Goal: Task Accomplishment & Management: Use online tool/utility

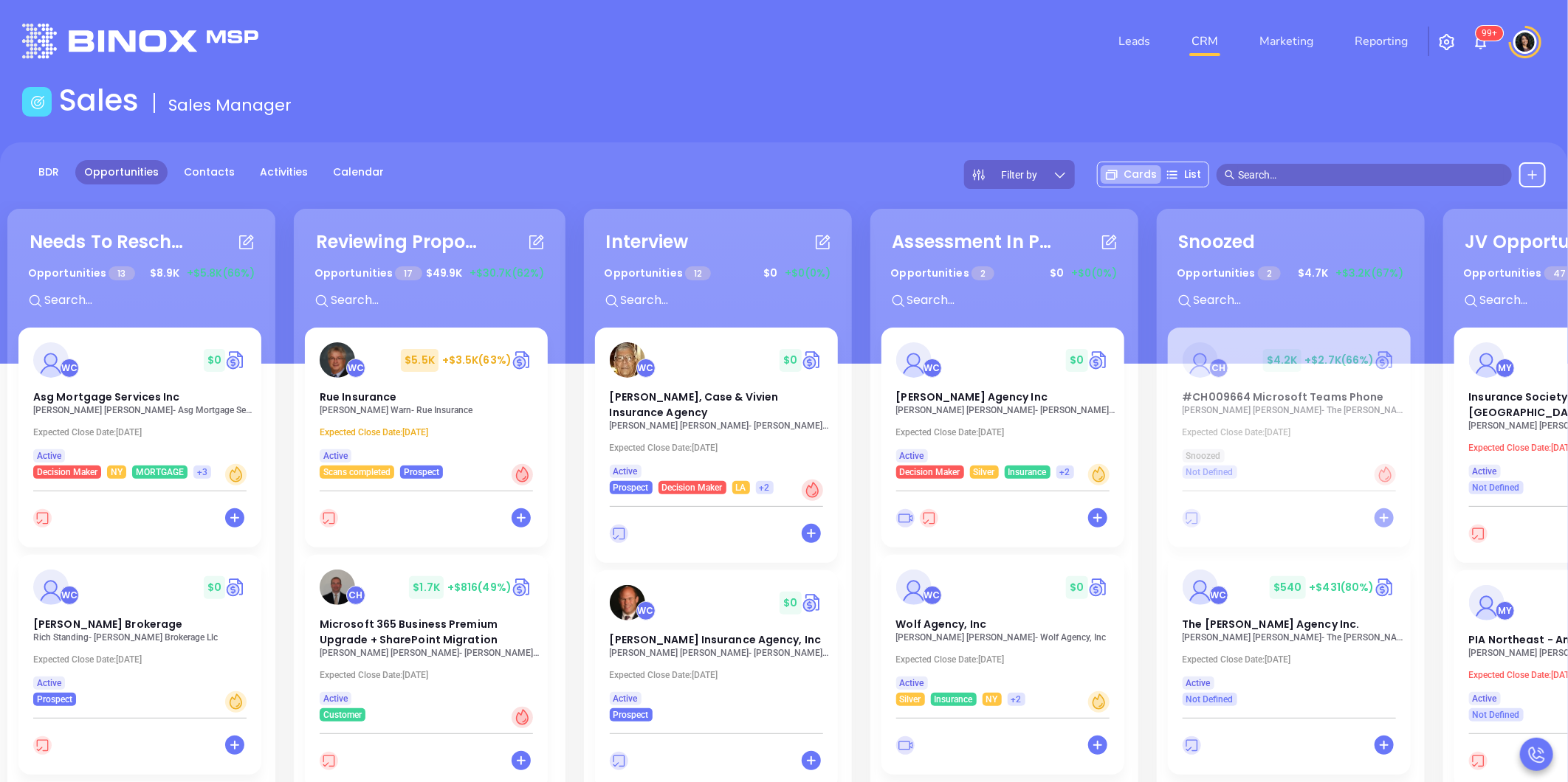
click at [1288, 171] on input "text" at bounding box center [1370, 175] width 265 height 16
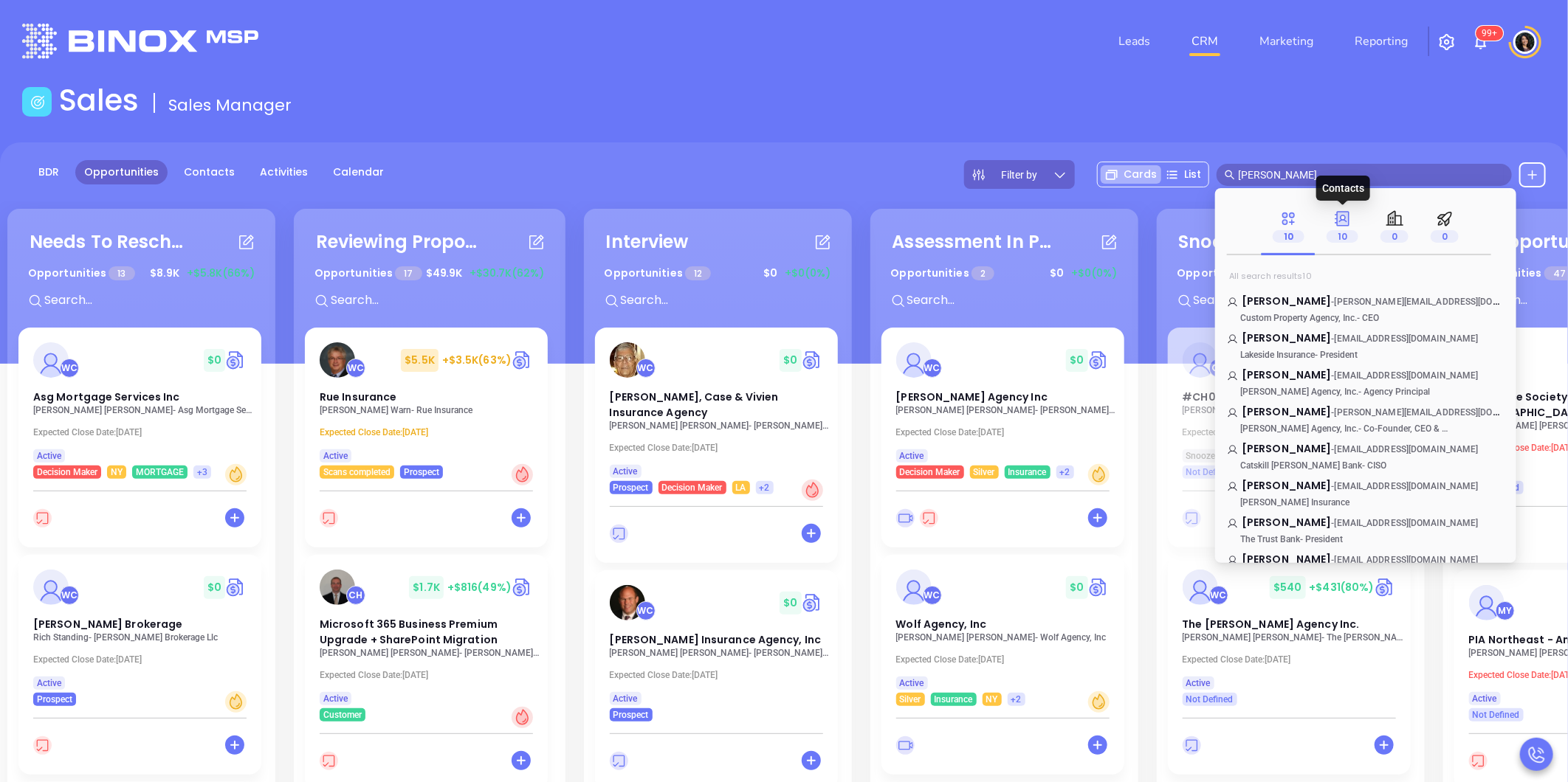
type input "[PERSON_NAME]"
click at [1346, 229] on p "10" at bounding box center [1342, 236] width 32 height 16
click at [1255, 164] on span "[PERSON_NAME]" at bounding box center [1364, 175] width 295 height 22
click at [1332, 145] on div "BDR Opportunities Contacts Activities Calendar Filter by Cards List [PERSON_NAM…" at bounding box center [784, 253] width 1568 height 222
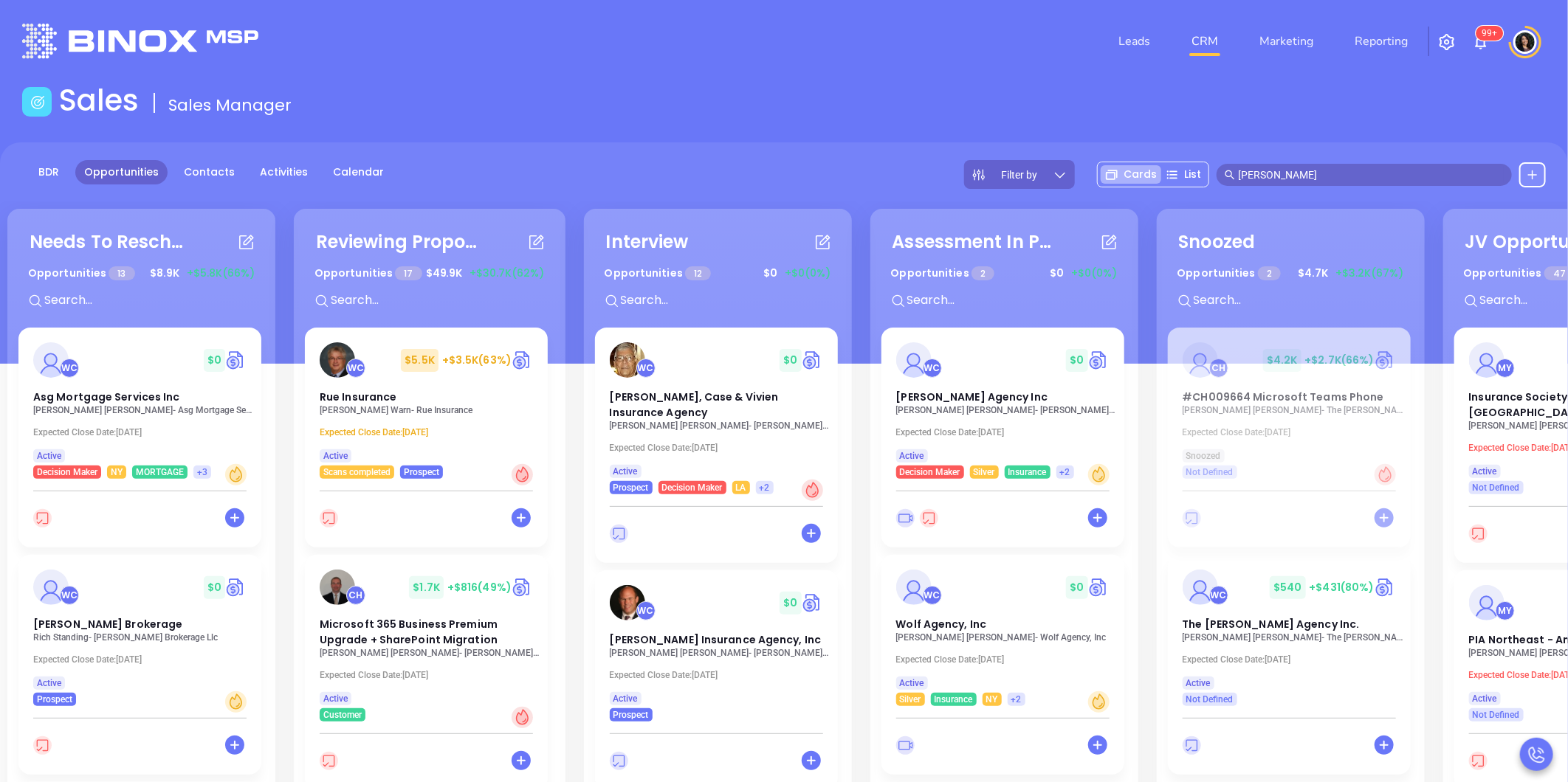
drag, startPoint x: 1302, startPoint y: 172, endPoint x: 1231, endPoint y: 180, distance: 71.4
click at [1231, 180] on span "[PERSON_NAME]" at bounding box center [1364, 175] width 295 height 22
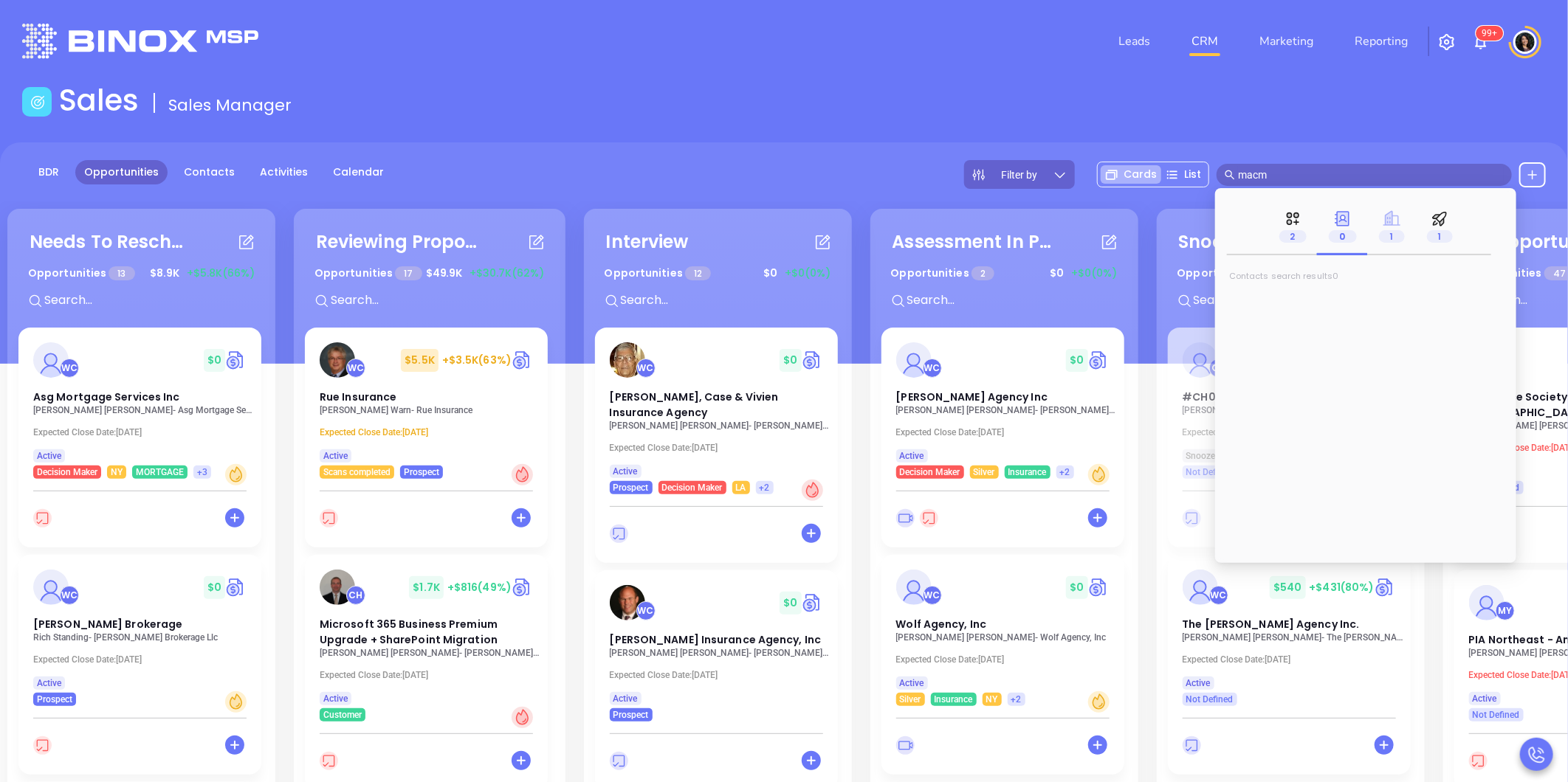
type input "macm"
click at [1391, 224] on icon at bounding box center [1391, 218] width 17 height 14
click at [1312, 307] on span "an Insurance" at bounding box center [1315, 301] width 71 height 14
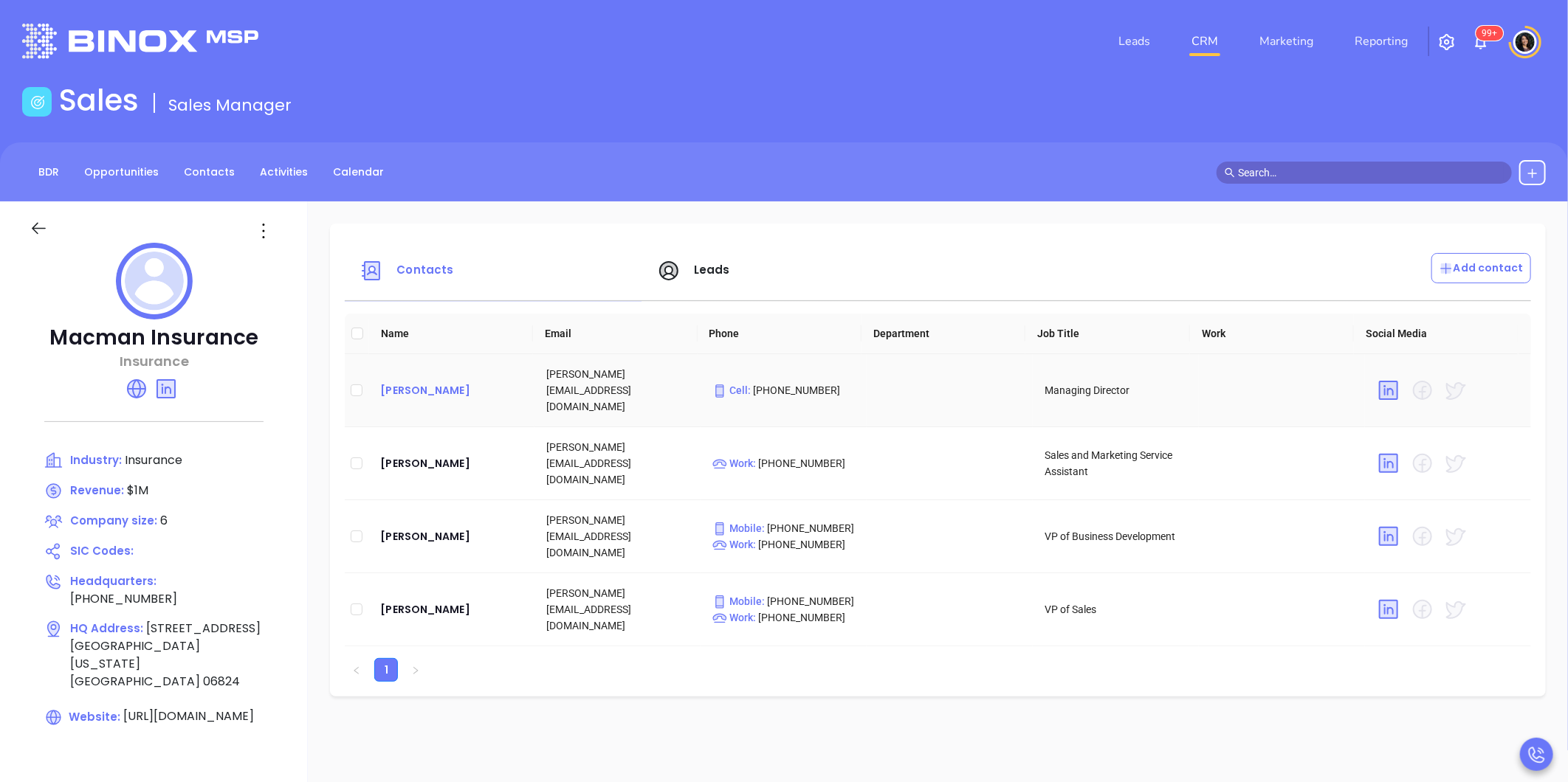
click at [419, 391] on div "[PERSON_NAME]" at bounding box center [451, 391] width 142 height 18
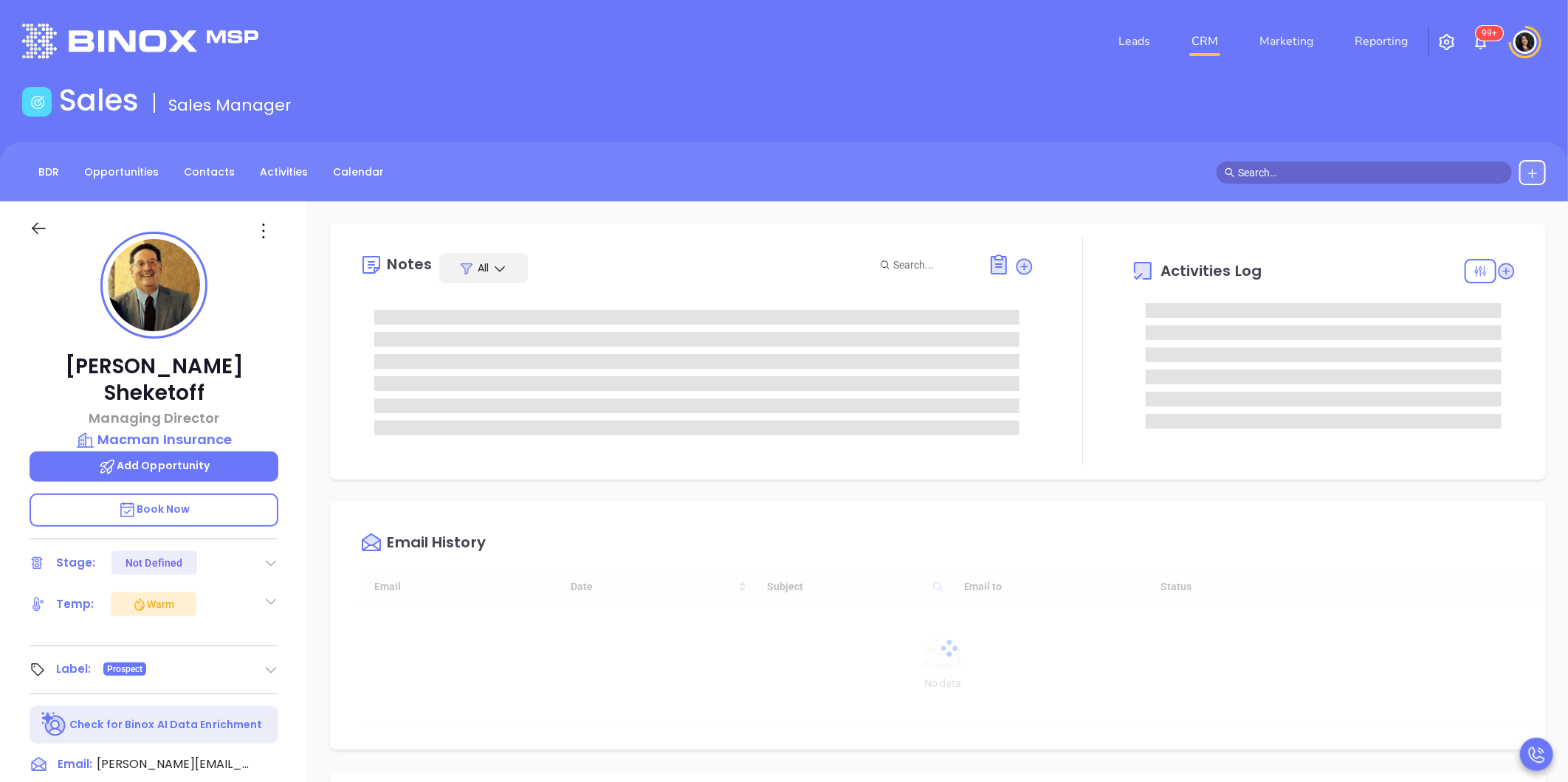
type input "[DATE]"
type input "[PERSON_NAME]"
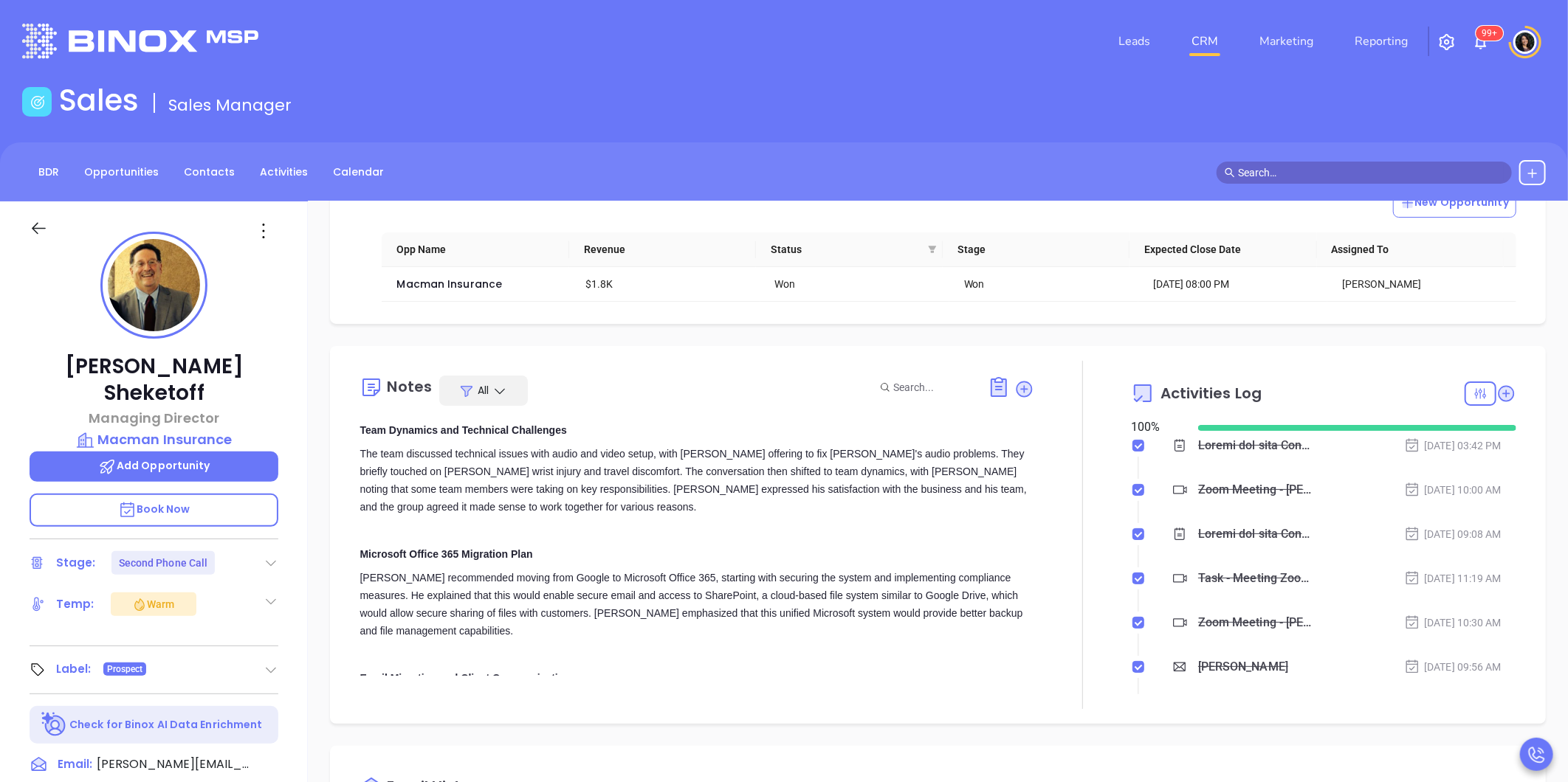
scroll to position [82, 0]
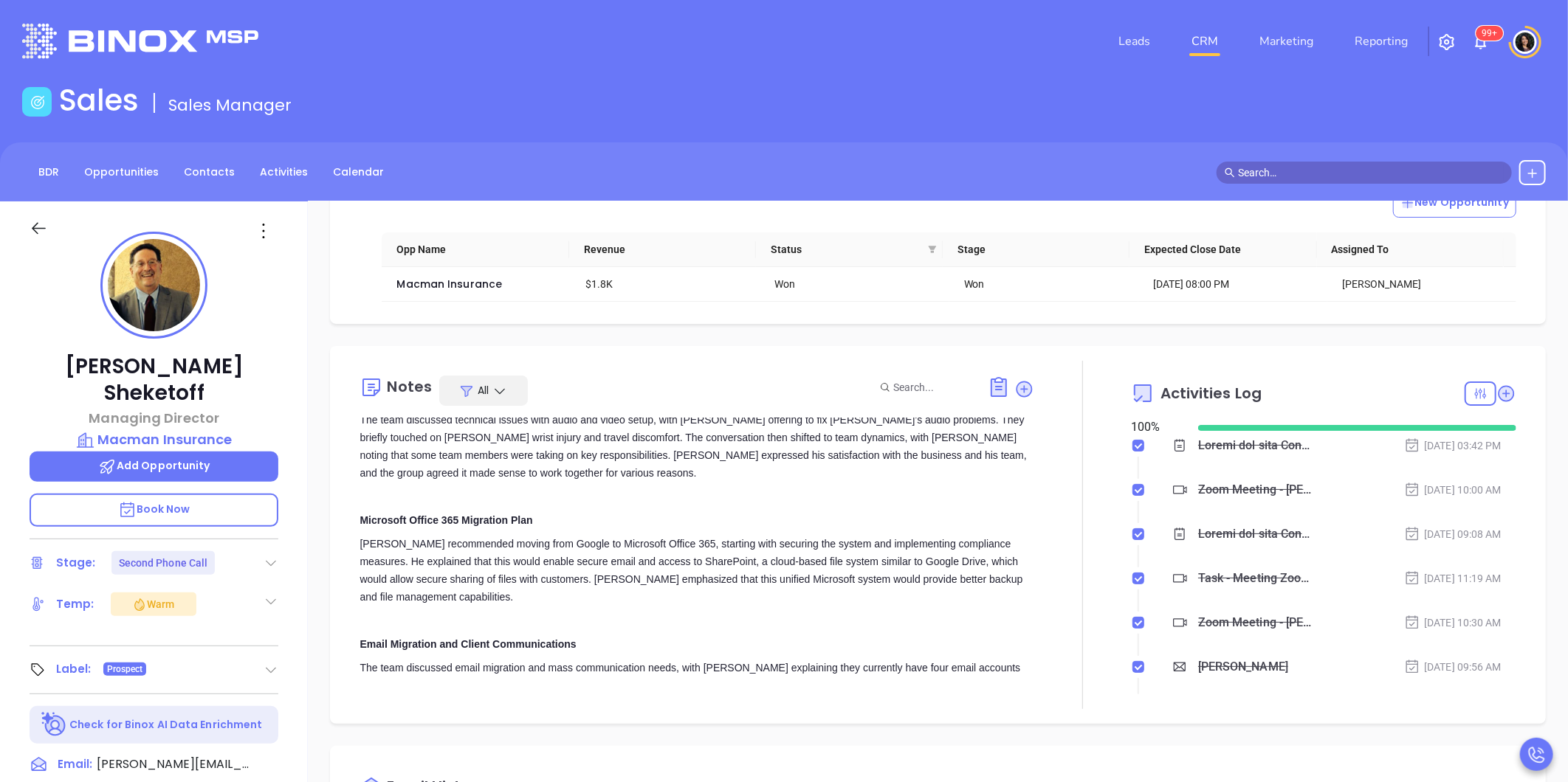
click at [680, 493] on p at bounding box center [696, 491] width 674 height 18
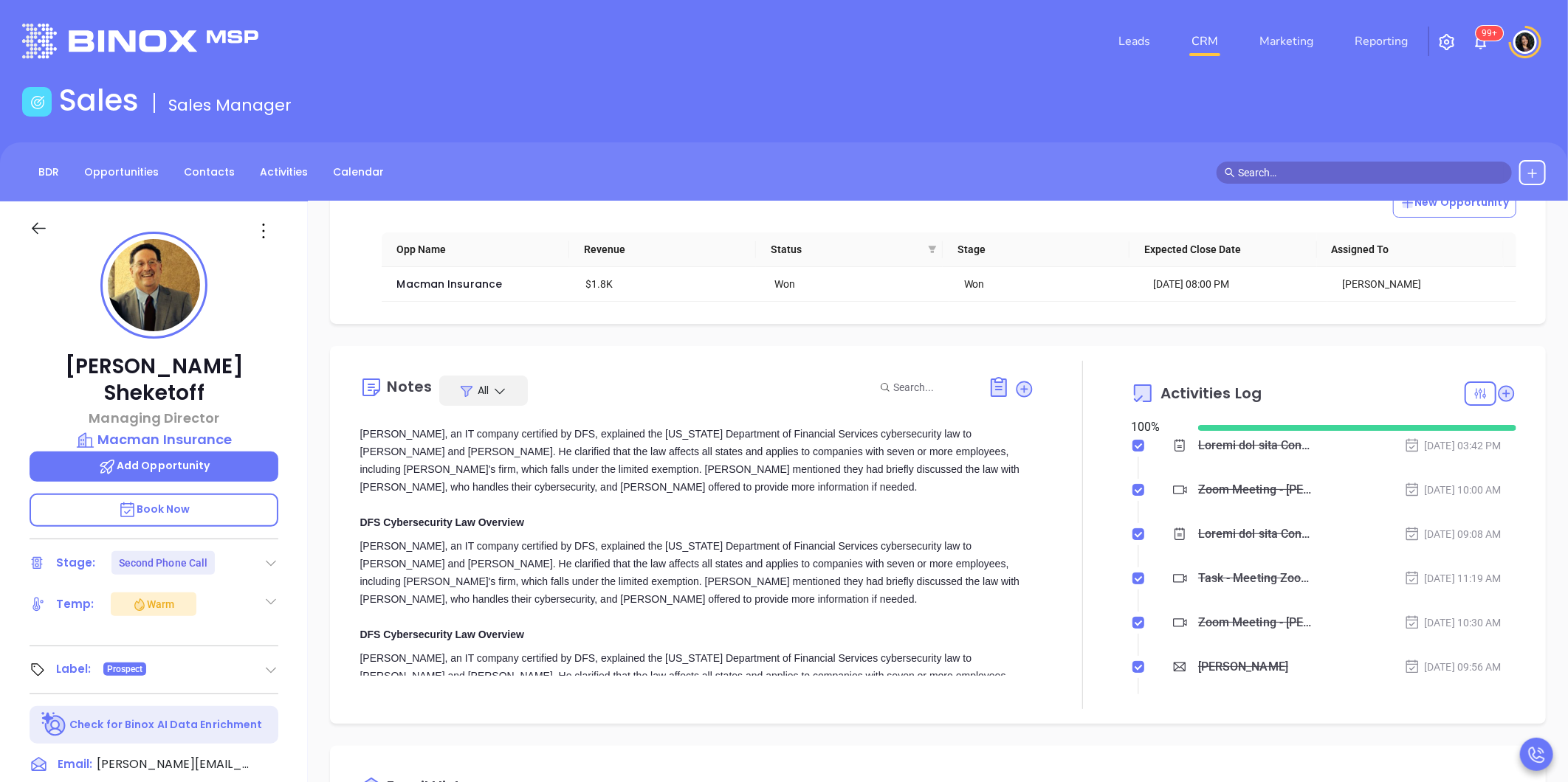
scroll to position [3126, 0]
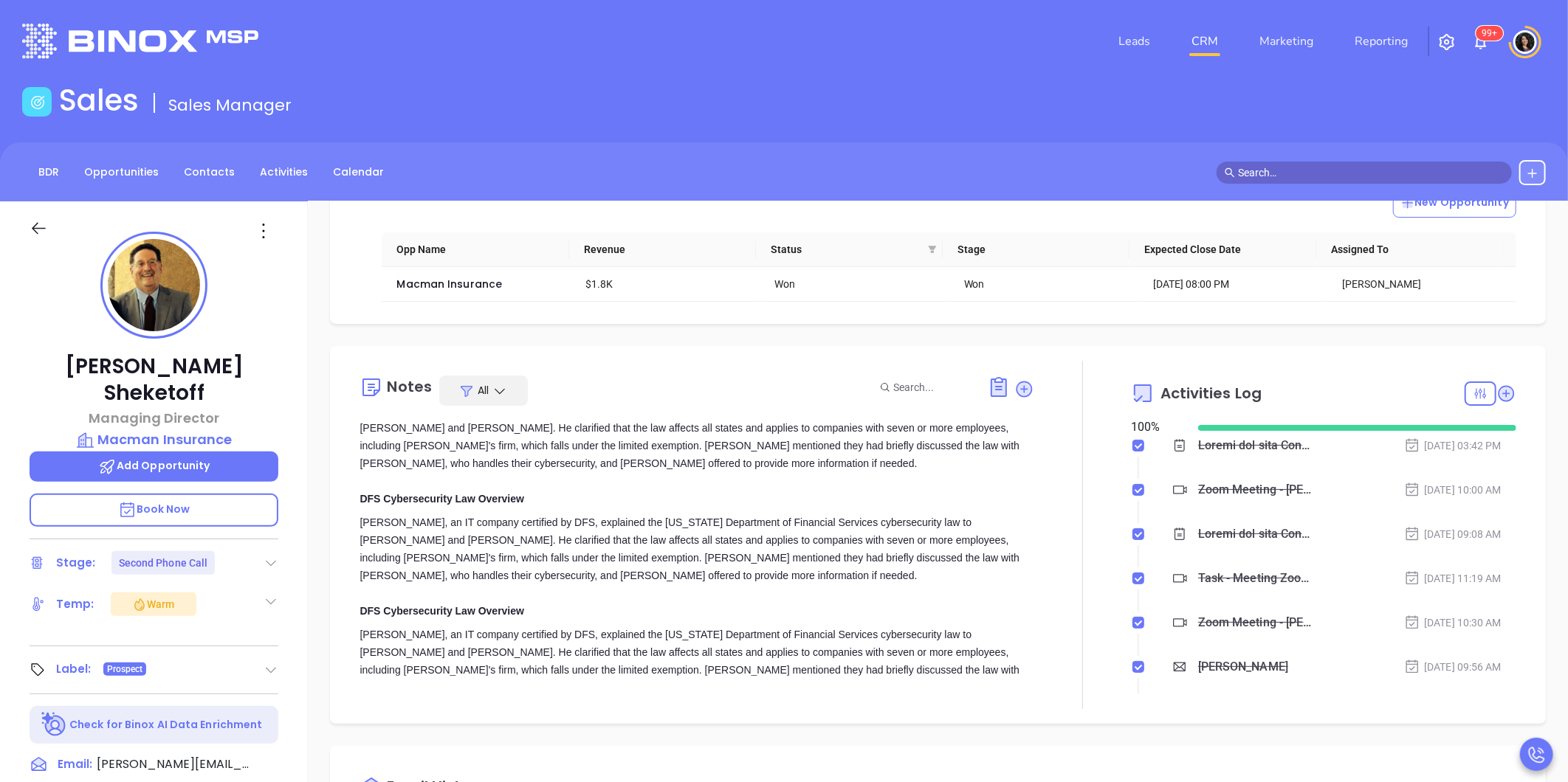
click at [773, 369] on div "Notes All [PERSON_NAME] | [DATE] 03:42 PM [PERSON_NAME] met with [PERSON_NAME],…" at bounding box center [696, 535] width 674 height 349
click at [1116, 115] on div "Sales Sales Manager" at bounding box center [784, 103] width 1541 height 41
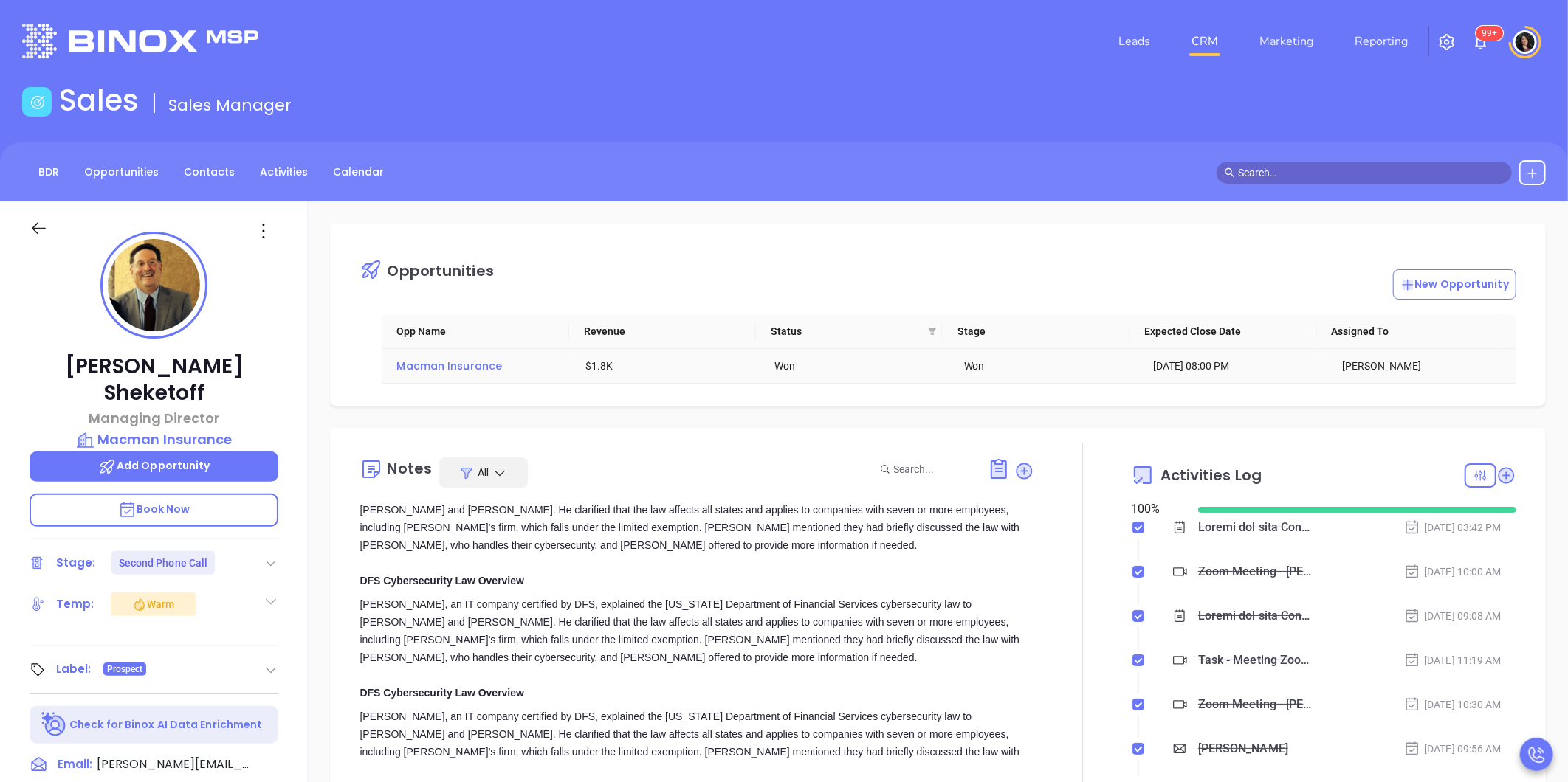
click at [446, 363] on span "Macman Insurance" at bounding box center [449, 366] width 106 height 14
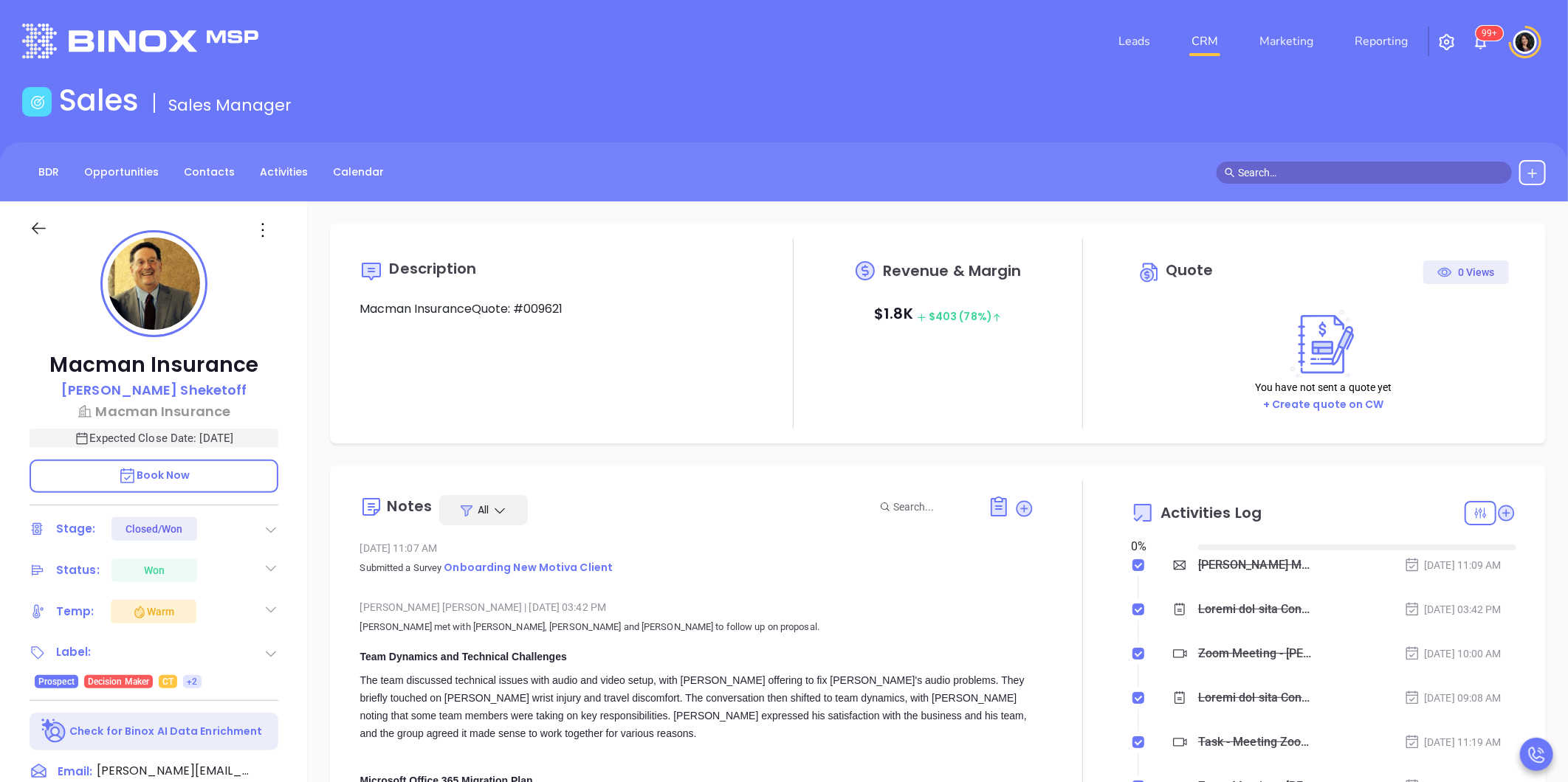
type input "[DATE]"
type input "[PERSON_NAME]"
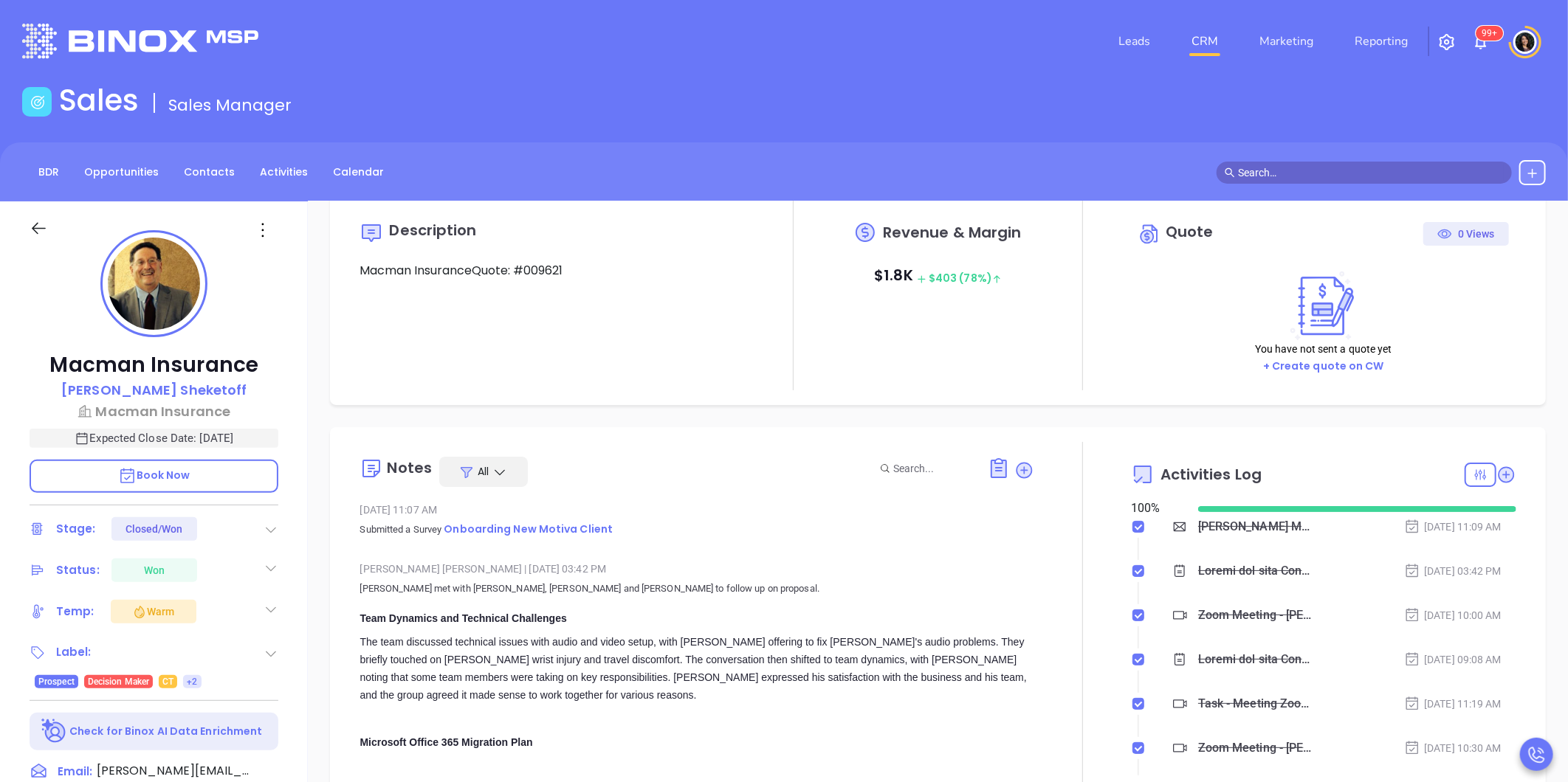
scroll to position [39, 0]
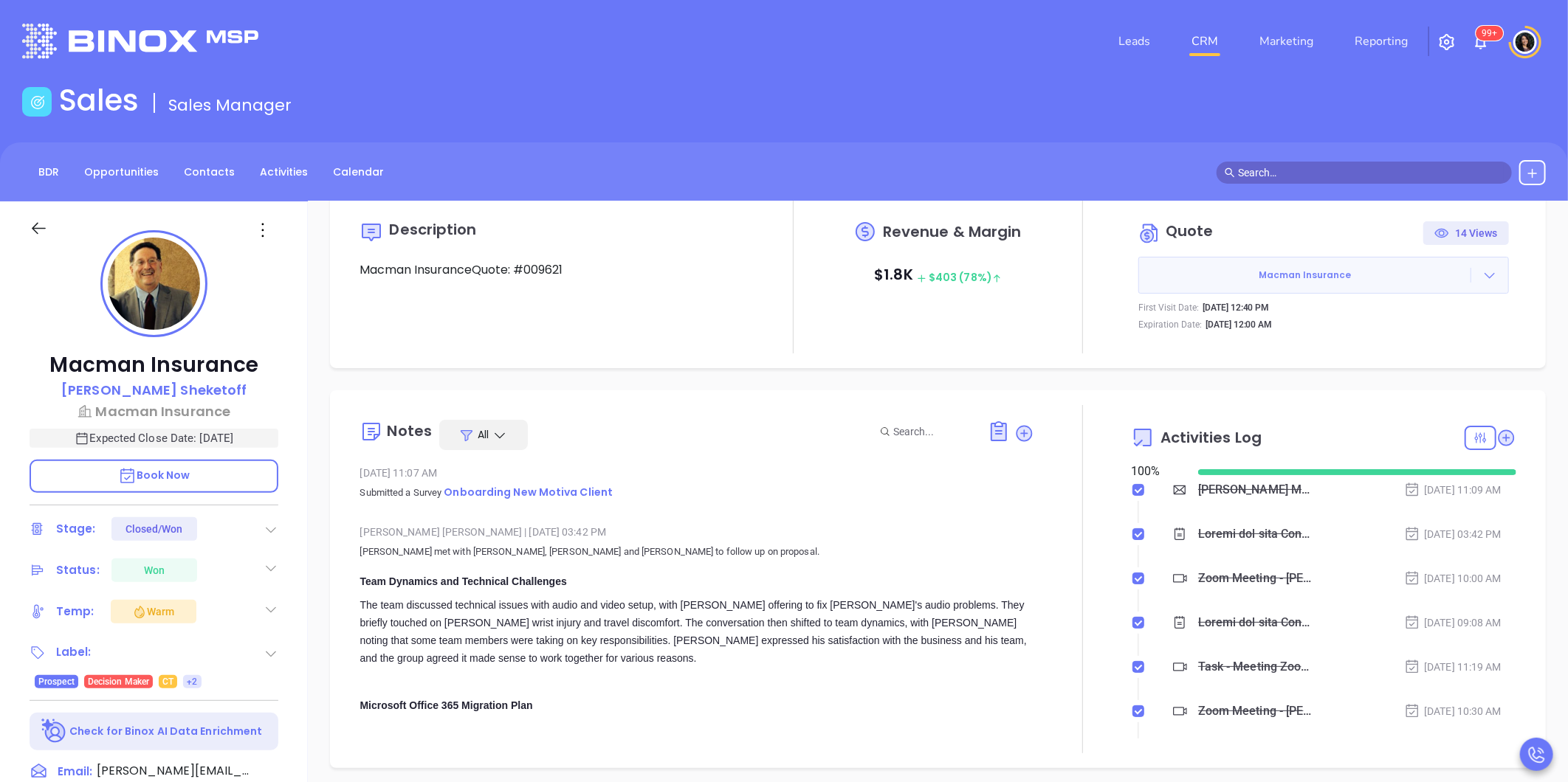
click at [1482, 269] on icon at bounding box center [1489, 275] width 14 height 14
click at [1383, 338] on link "View Order [PERSON_NAME]" at bounding box center [1407, 343] width 152 height 14
